Goal: Information Seeking & Learning: Learn about a topic

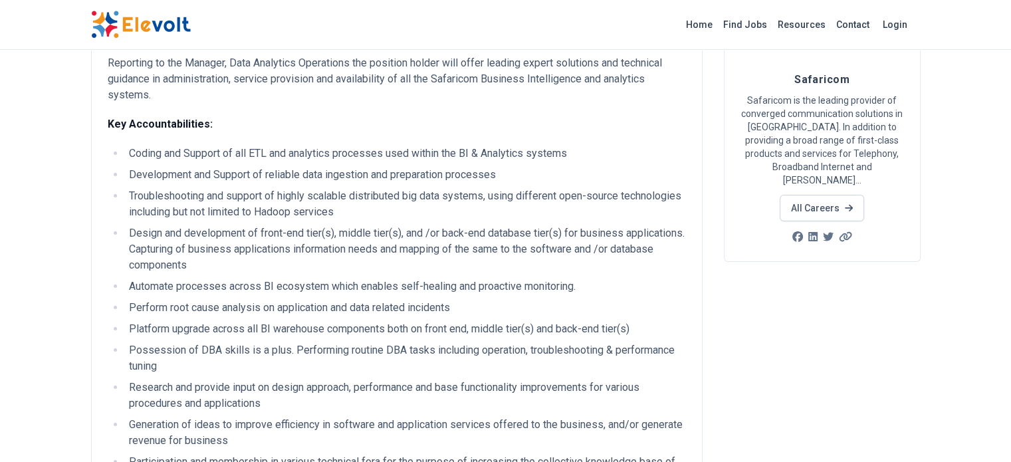
scroll to position [133, 0]
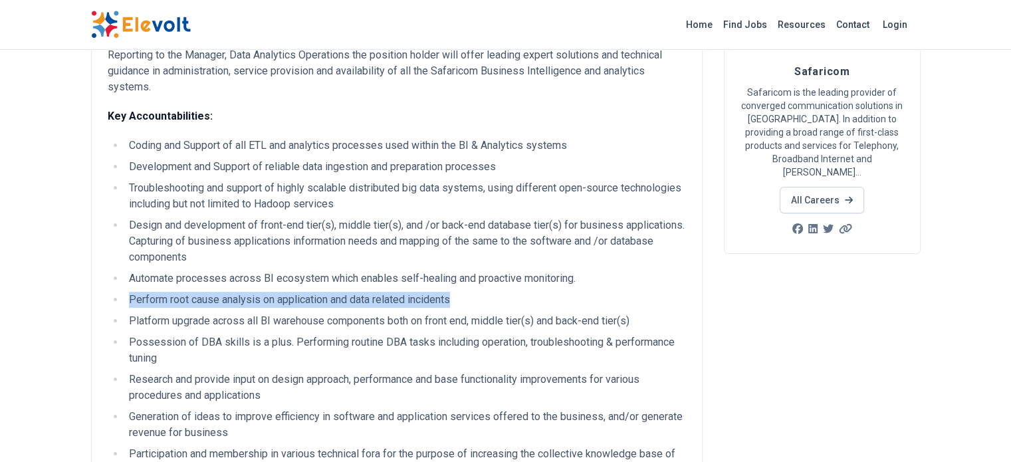
drag, startPoint x: 381, startPoint y: 268, endPoint x: 45, endPoint y: 256, distance: 336.0
click at [108, 256] on ul "Coding and Support of all ETL and analytics processes used within the BI & Anal…" at bounding box center [397, 308] width 578 height 340
copy li "Perform root cause analysis on application and data related incidents"
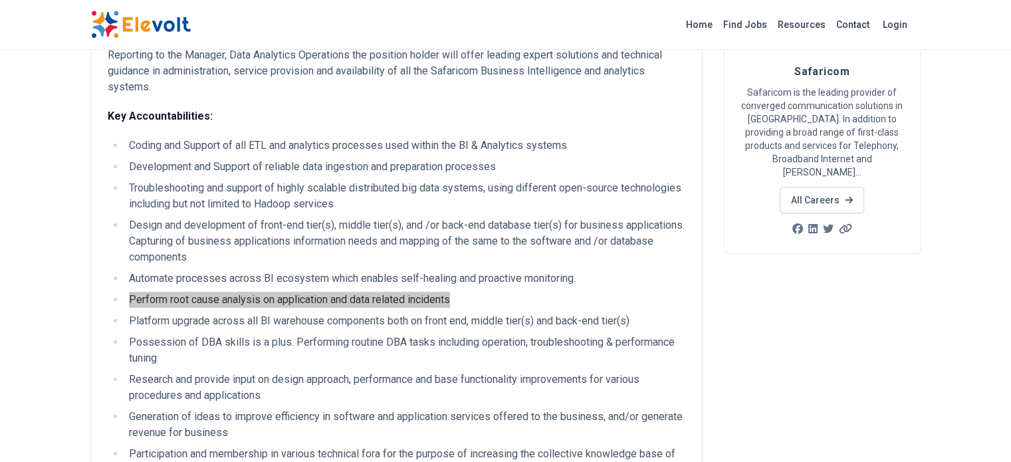
scroll to position [199, 0]
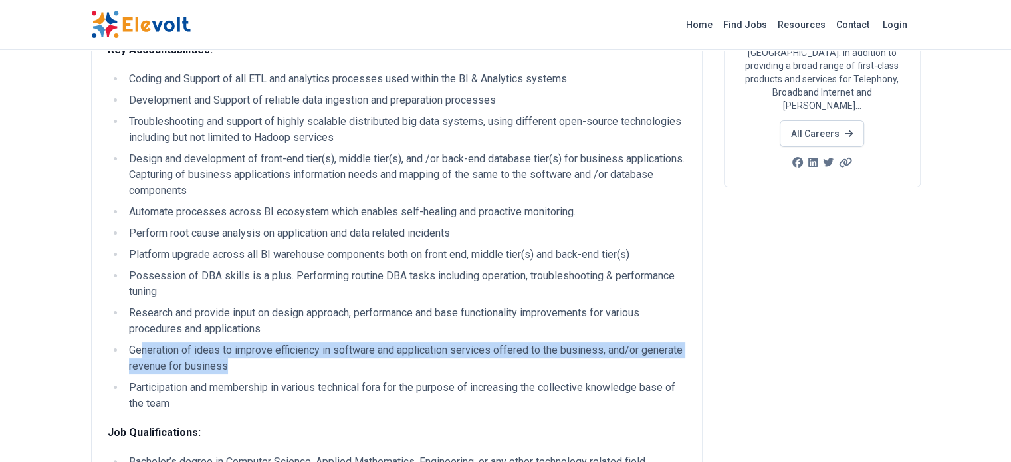
drag, startPoint x: 713, startPoint y: 284, endPoint x: 60, endPoint y: 284, distance: 652.2
click at [125, 342] on li "Generation of ideas to improve efficiency in software and application services …" at bounding box center [405, 358] width 561 height 32
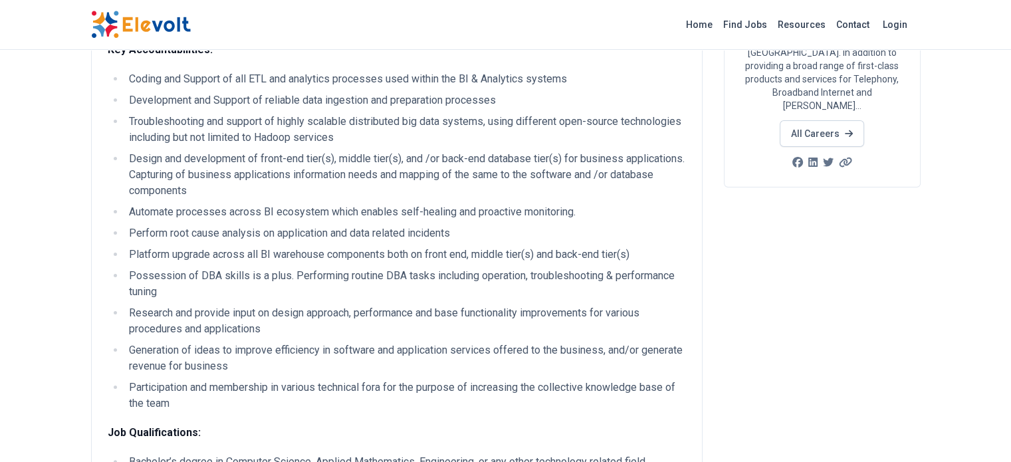
click at [125, 380] on li "Participation and membership in various technical fora for the purpose of incre…" at bounding box center [405, 396] width 561 height 32
click at [125, 342] on li "Generation of ideas to improve efficiency in software and application services …" at bounding box center [405, 358] width 561 height 32
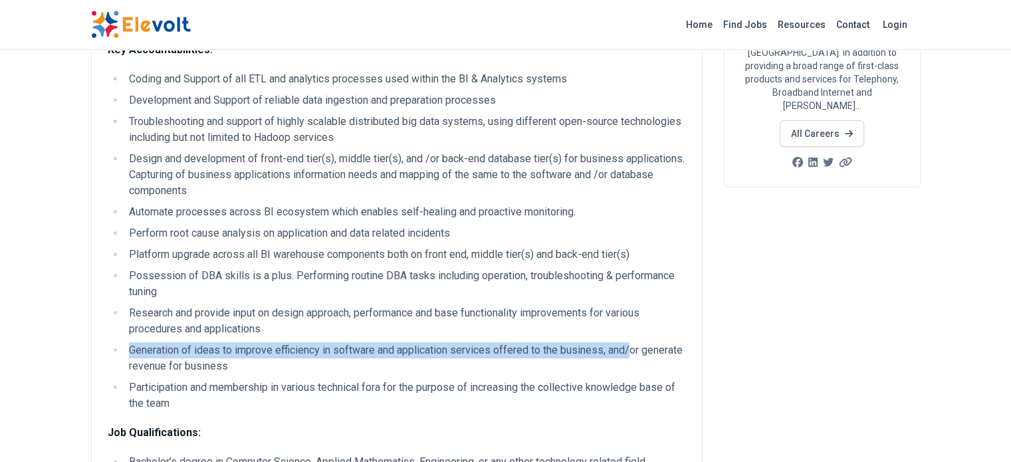
drag, startPoint x: 48, startPoint y: 287, endPoint x: 552, endPoint y: 283, distance: 504.6
click at [552, 342] on li "Generation of ideas to improve efficiency in software and application services …" at bounding box center [405, 358] width 561 height 32
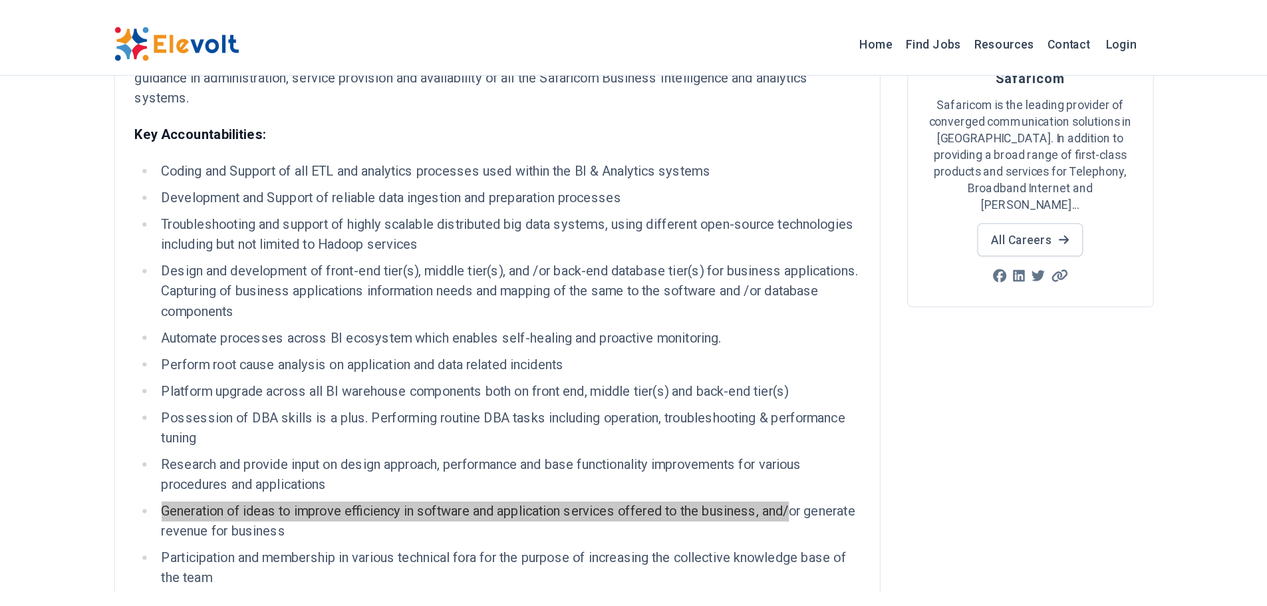
scroll to position [133, 0]
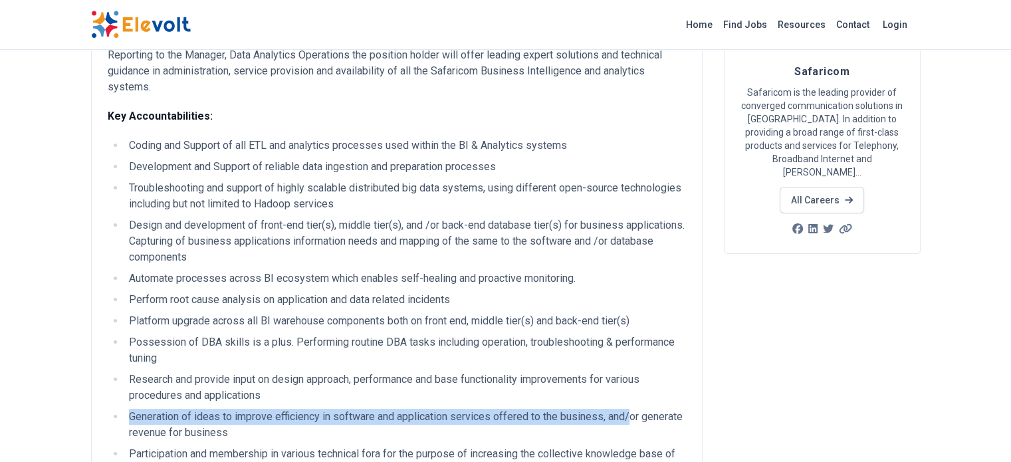
click at [574, 271] on li "Automate processes across BI ecosystem which enables self-healing and proactive…" at bounding box center [405, 279] width 561 height 16
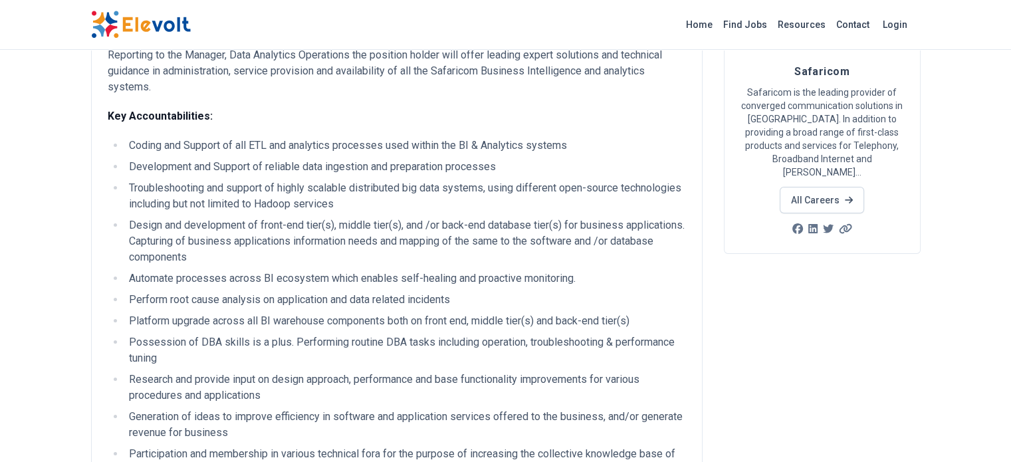
click at [598, 108] on p "Key Accountabilities:" at bounding box center [397, 116] width 578 height 16
